Goal: Task Accomplishment & Management: Manage account settings

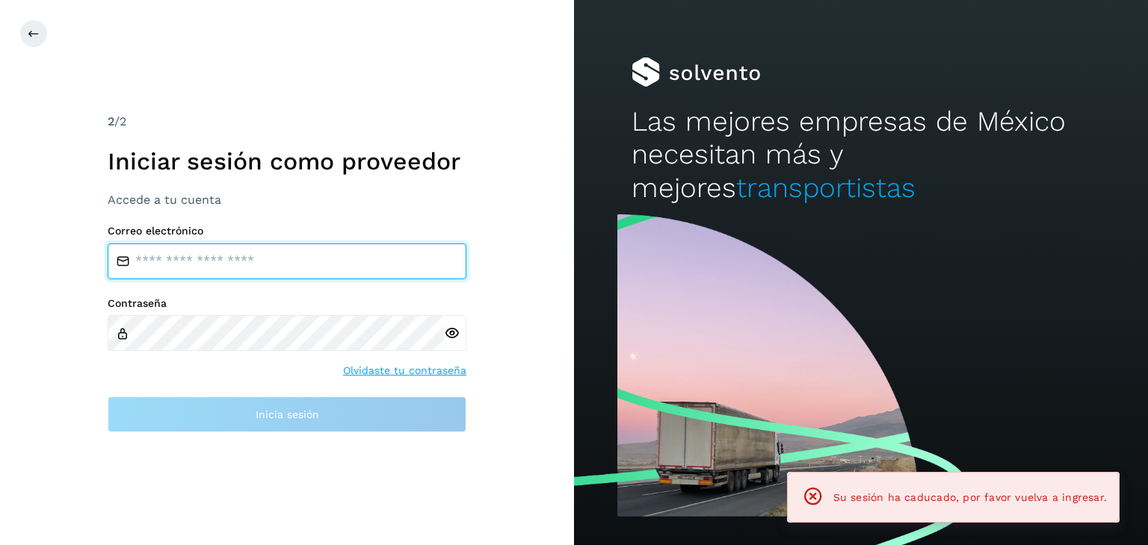
drag, startPoint x: 302, startPoint y: 246, endPoint x: 317, endPoint y: 277, distance: 34.8
click at [303, 247] on input "email" at bounding box center [287, 262] width 359 height 36
type input "**********"
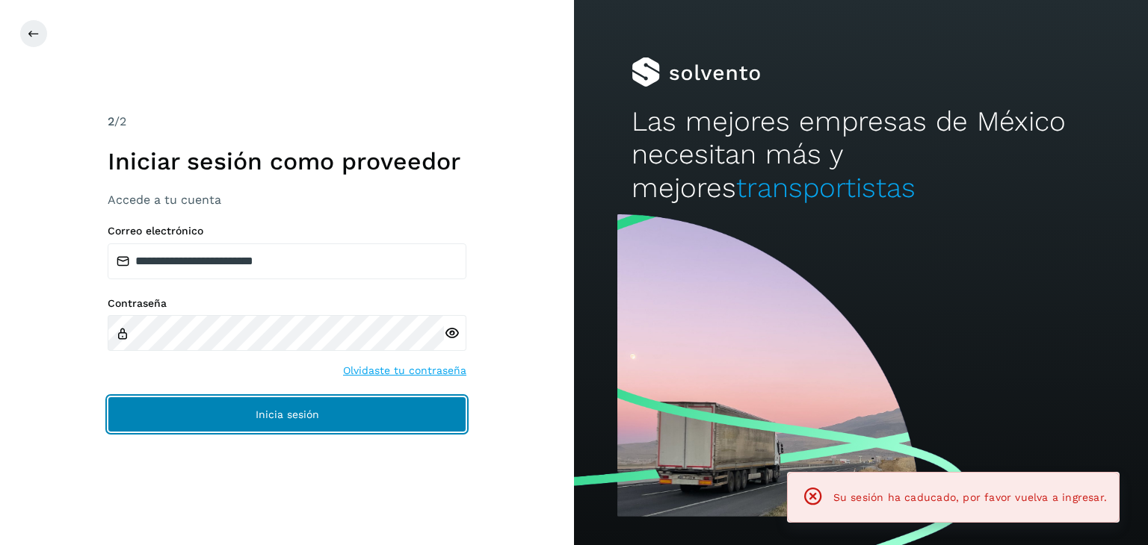
click at [308, 406] on button "Inicia sesión" at bounding box center [287, 415] width 359 height 36
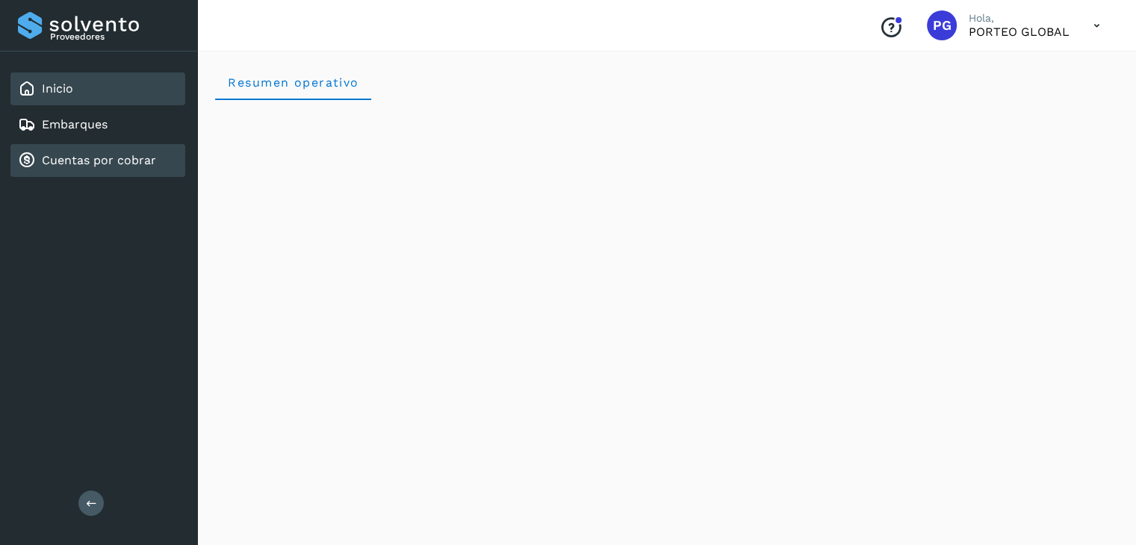
click at [81, 154] on link "Cuentas por cobrar" at bounding box center [99, 160] width 114 height 14
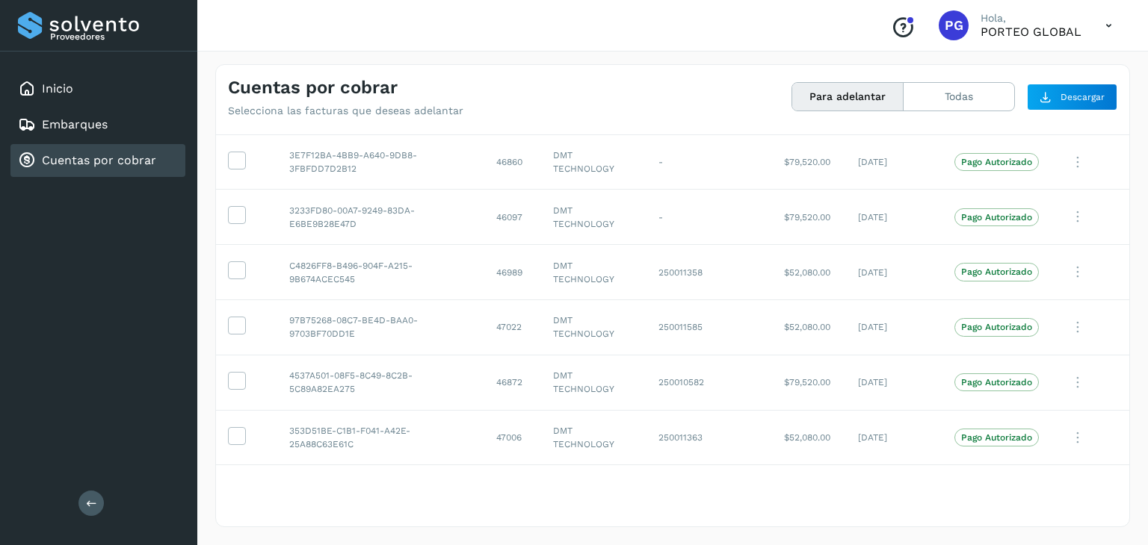
scroll to position [2764, 0]
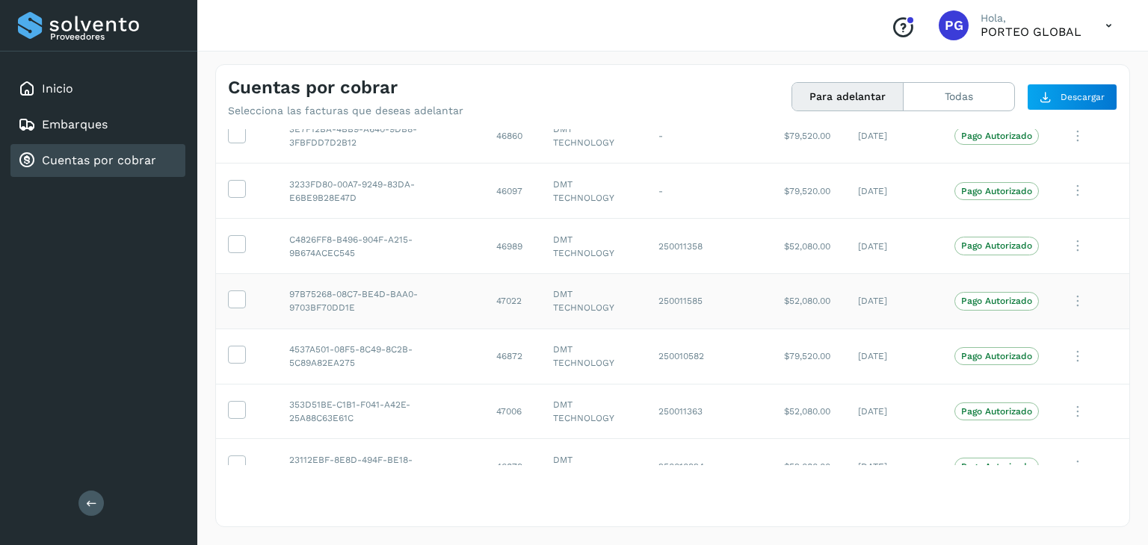
click at [1001, 296] on p "Pago Autorizado" at bounding box center [996, 301] width 71 height 10
click at [1062, 290] on icon at bounding box center [1077, 301] width 30 height 31
click at [989, 298] on div at bounding box center [574, 272] width 1148 height 545
click at [245, 291] on label at bounding box center [237, 300] width 18 height 18
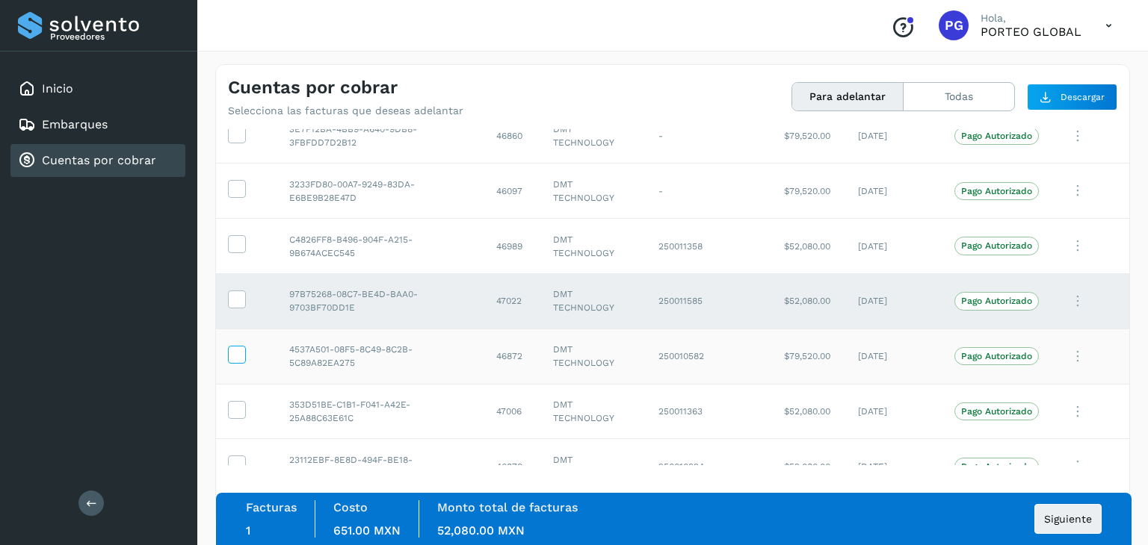
click at [241, 346] on icon at bounding box center [237, 354] width 16 height 16
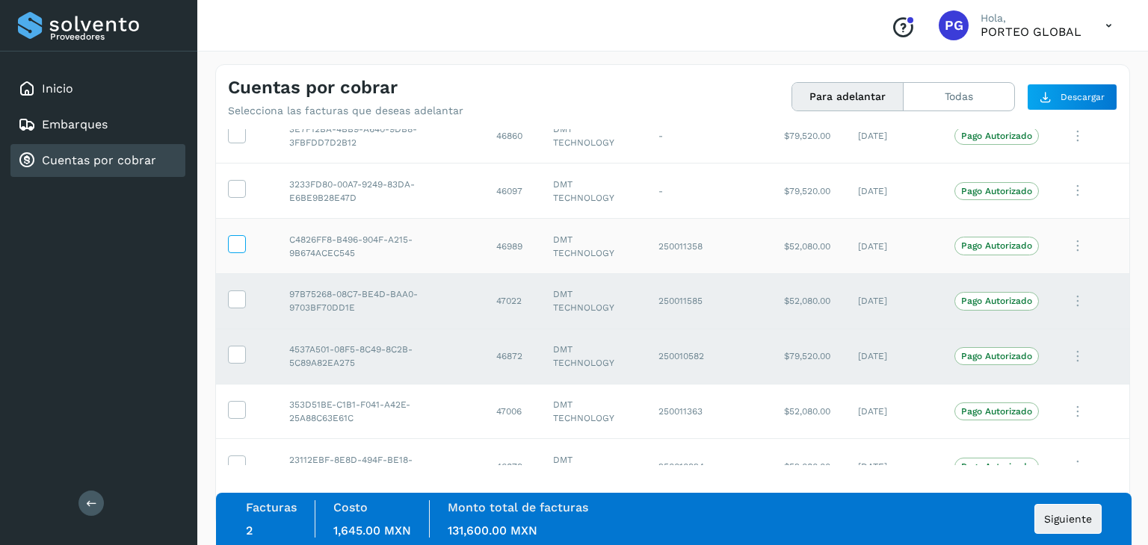
click at [245, 235] on label at bounding box center [237, 244] width 18 height 18
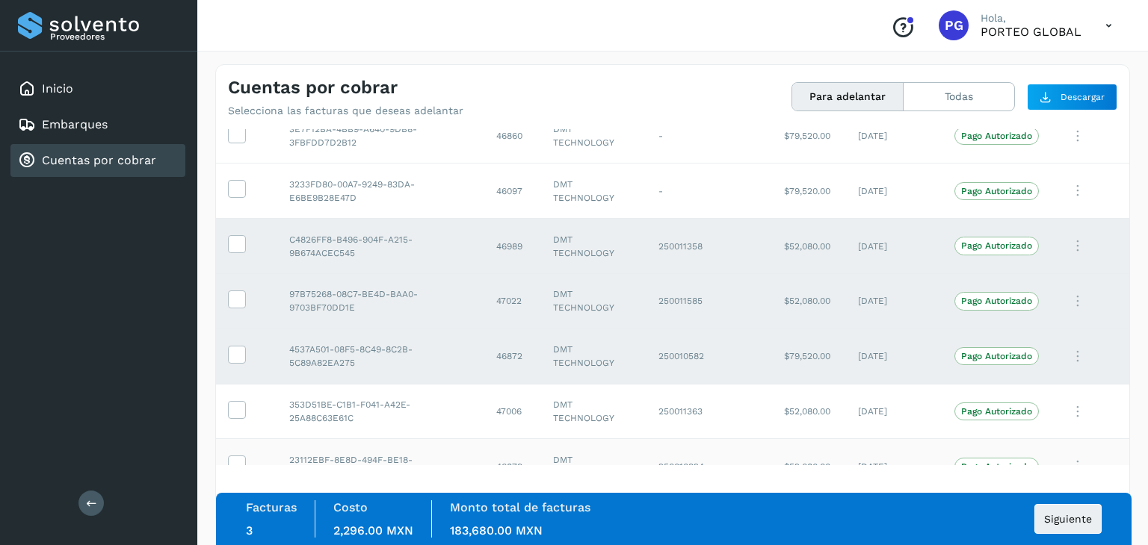
click at [873, 451] on td "[DATE]" at bounding box center [894, 466] width 96 height 55
click at [873, 457] on td "[DATE]" at bounding box center [894, 466] width 96 height 55
click at [240, 456] on icon at bounding box center [237, 464] width 16 height 16
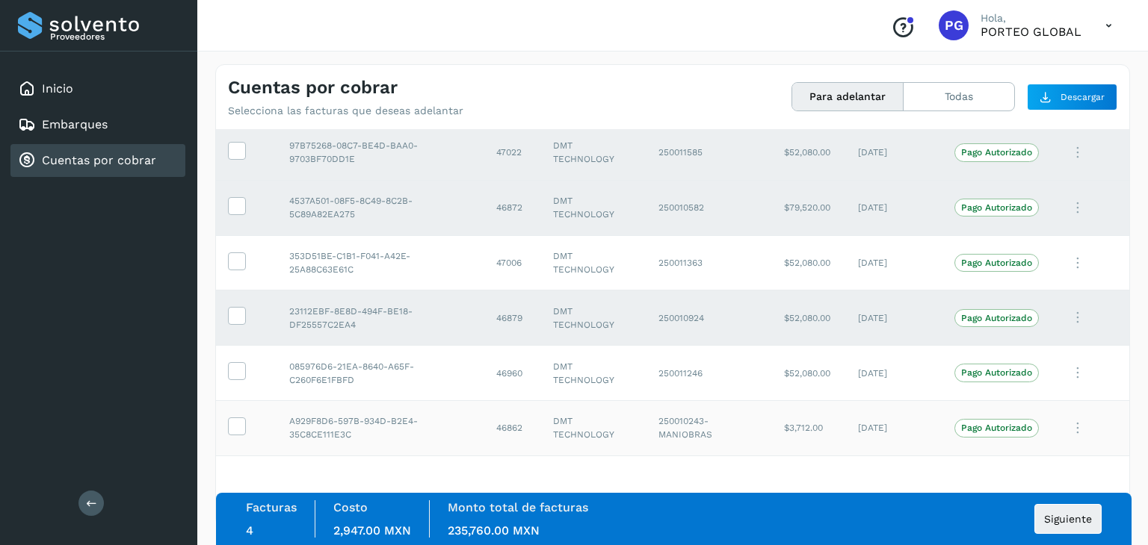
scroll to position [2914, 0]
click at [229, 362] on icon at bounding box center [237, 370] width 16 height 16
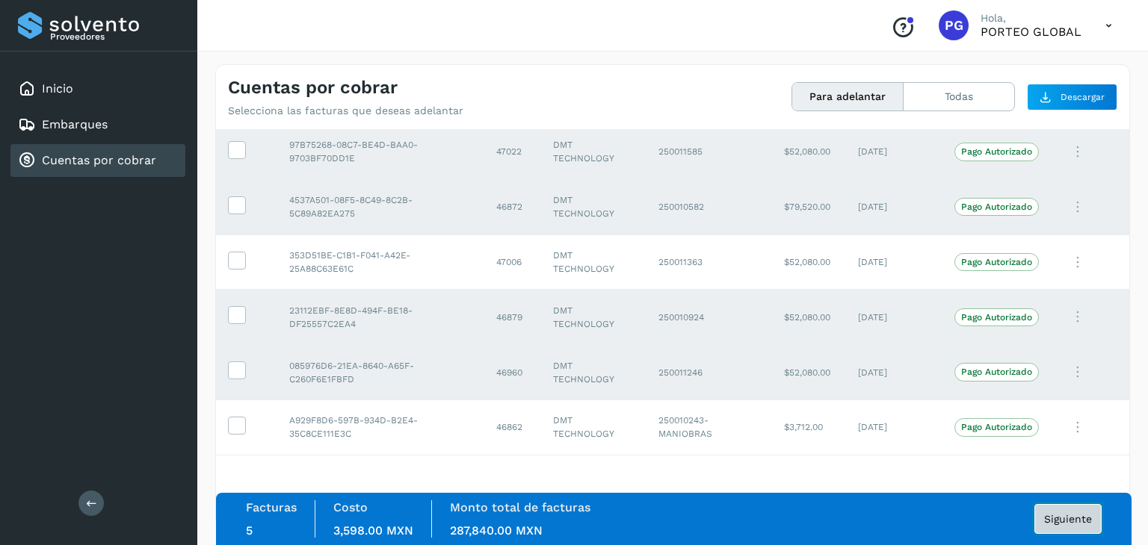
click at [1074, 516] on span "Siguiente" at bounding box center [1068, 519] width 48 height 10
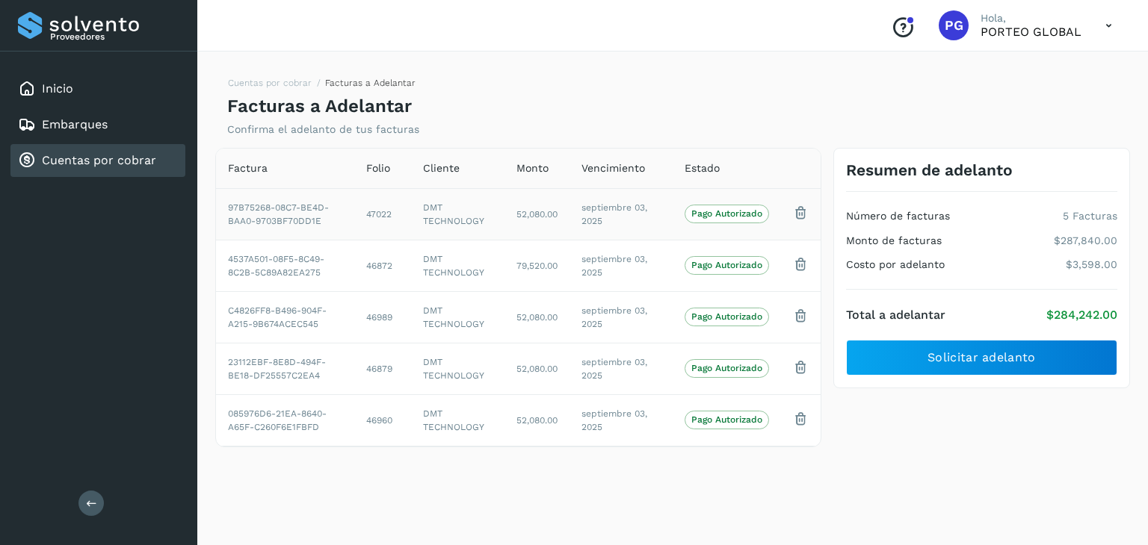
click at [810, 219] on td at bounding box center [801, 214] width 40 height 52
click at [802, 213] on icon at bounding box center [801, 213] width 16 height 16
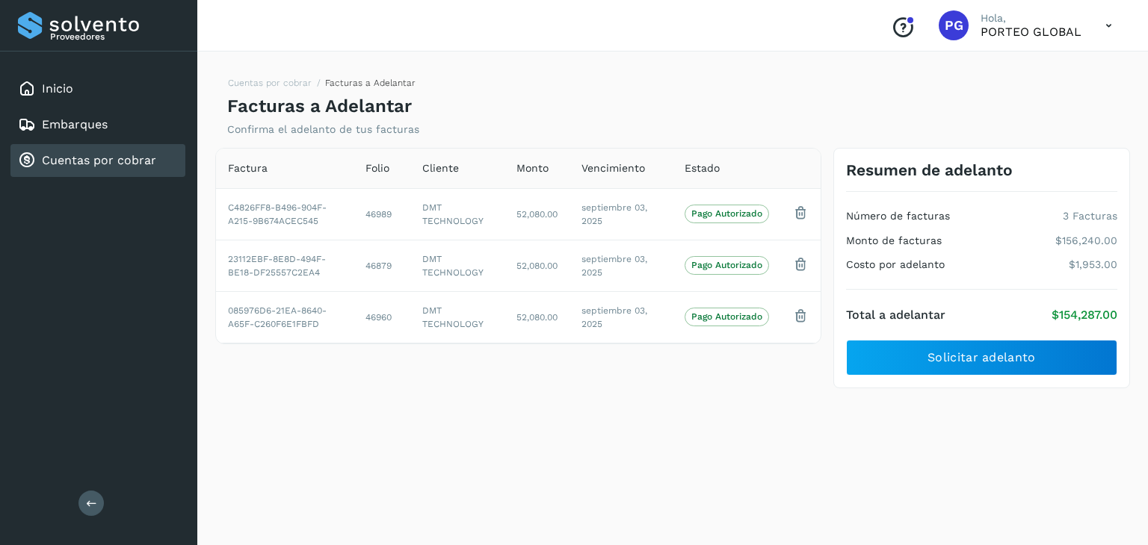
click at [802, 213] on icon at bounding box center [801, 213] width 16 height 16
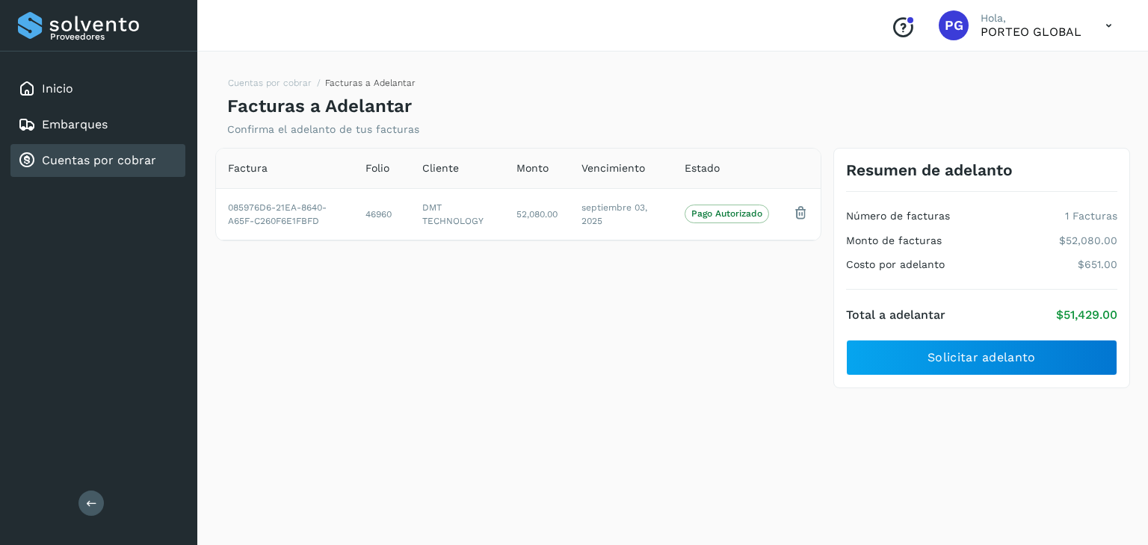
click at [802, 213] on icon at bounding box center [801, 213] width 16 height 16
